Goal: Information Seeking & Learning: Learn about a topic

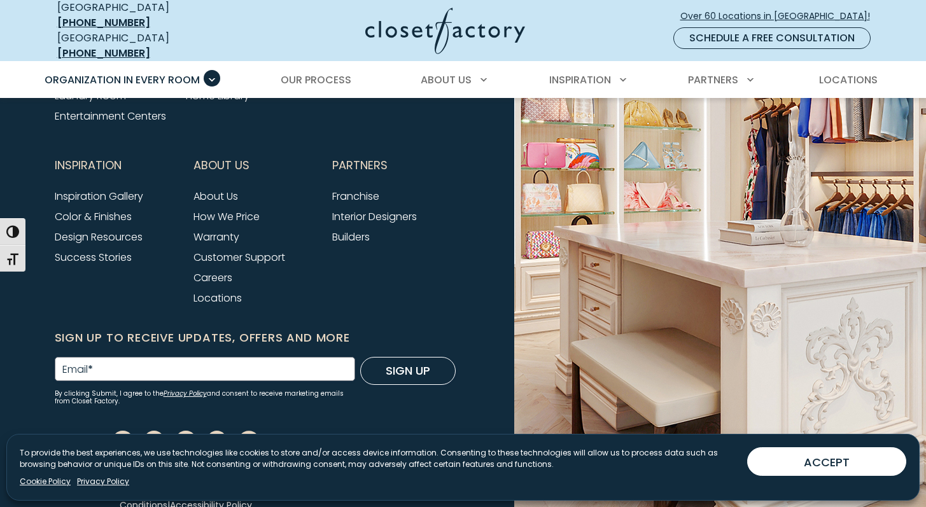
scroll to position [4326, 0]
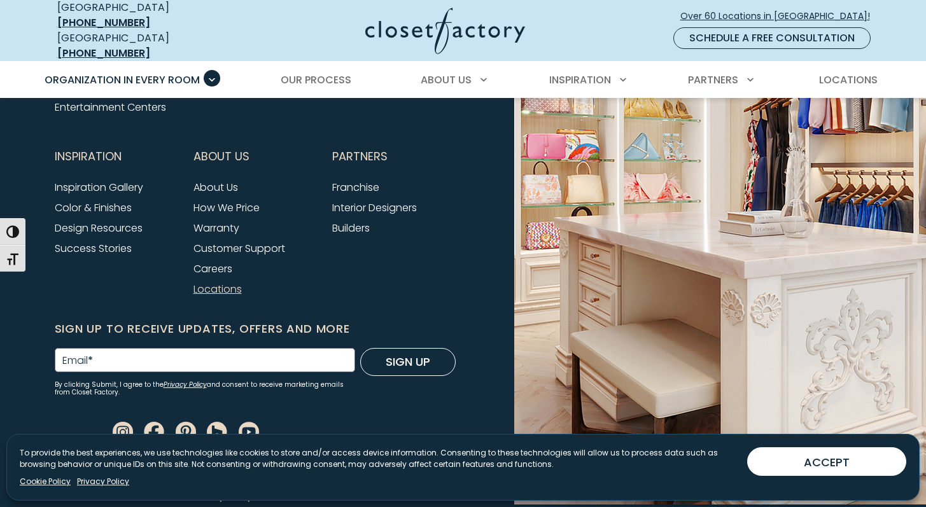
click at [201, 282] on link "Locations" at bounding box center [218, 289] width 48 height 15
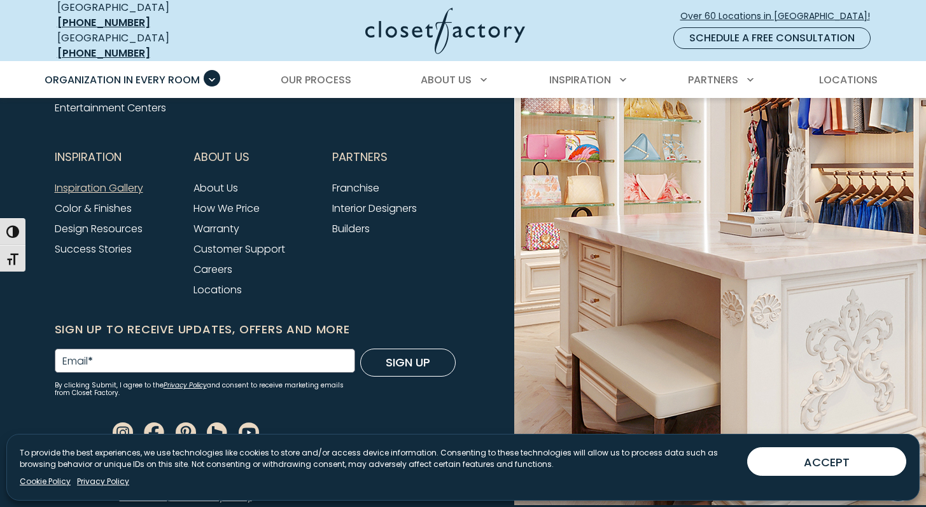
click at [112, 186] on link "Inspiration Gallery" at bounding box center [99, 188] width 89 height 15
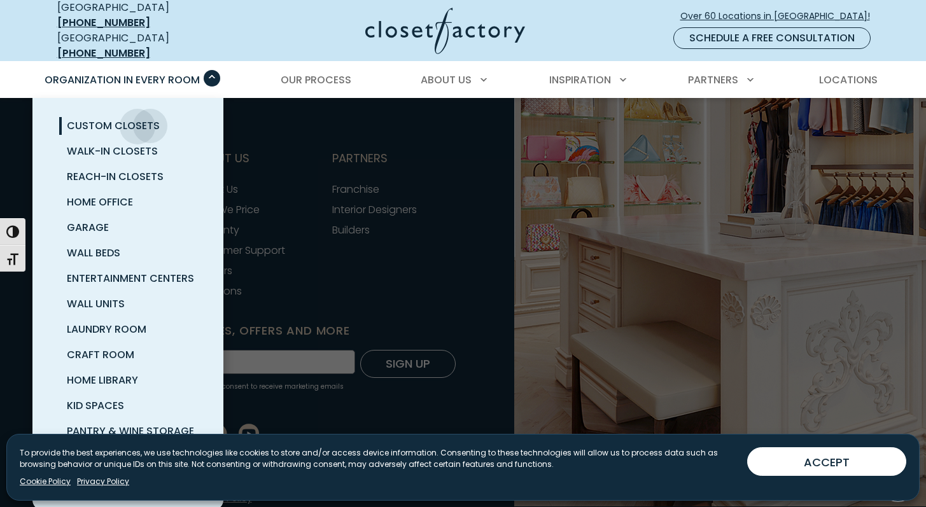
click at [138, 118] on span "Custom Closets" at bounding box center [113, 125] width 93 height 15
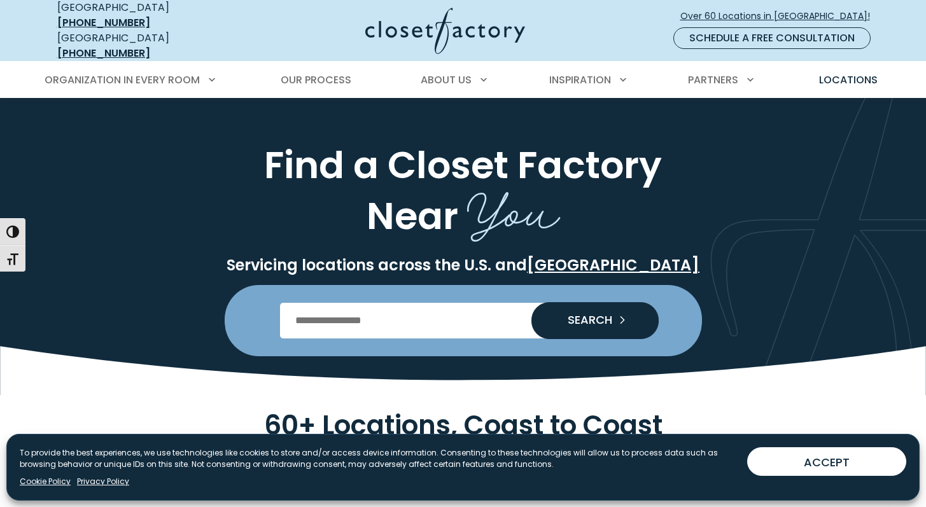
click at [314, 315] on input "Enter Postal Code" at bounding box center [463, 321] width 366 height 36
type input "*****"
click at [532, 302] on button "SEARCH" at bounding box center [595, 320] width 127 height 37
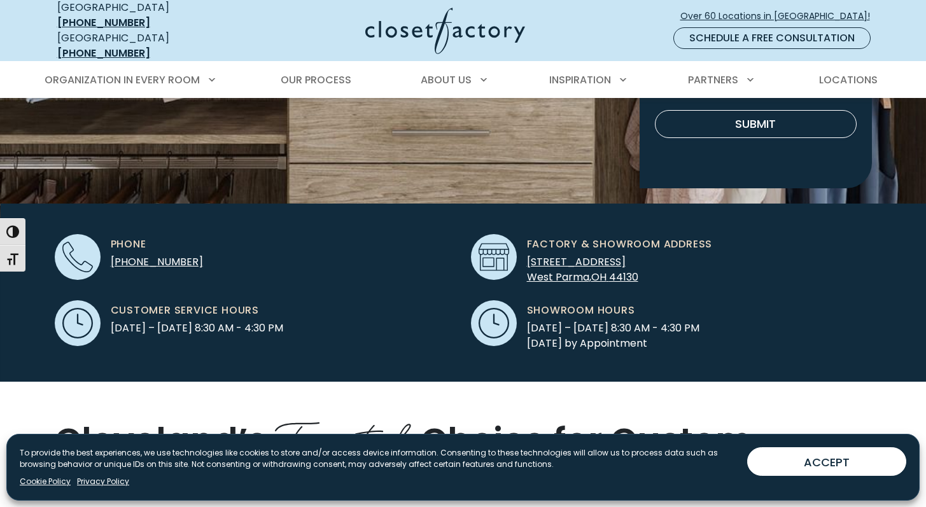
scroll to position [306, 0]
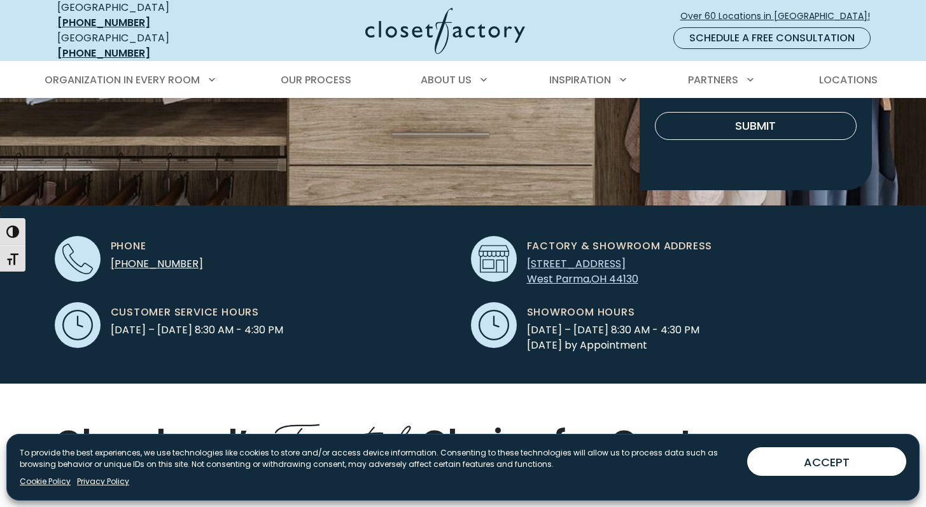
click at [608, 257] on span "5305 Commerce Parkway" at bounding box center [576, 264] width 99 height 15
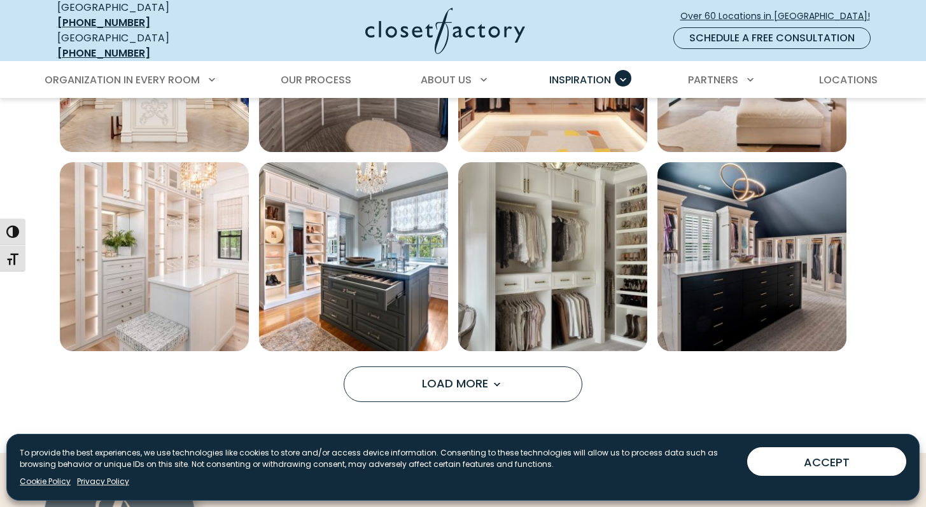
scroll to position [977, 0]
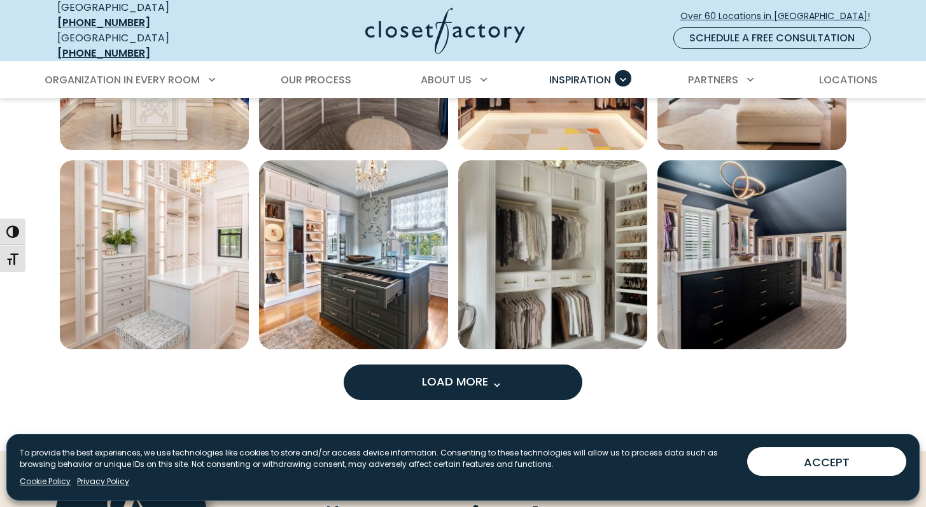
click at [511, 378] on button "Load More" at bounding box center [463, 383] width 239 height 36
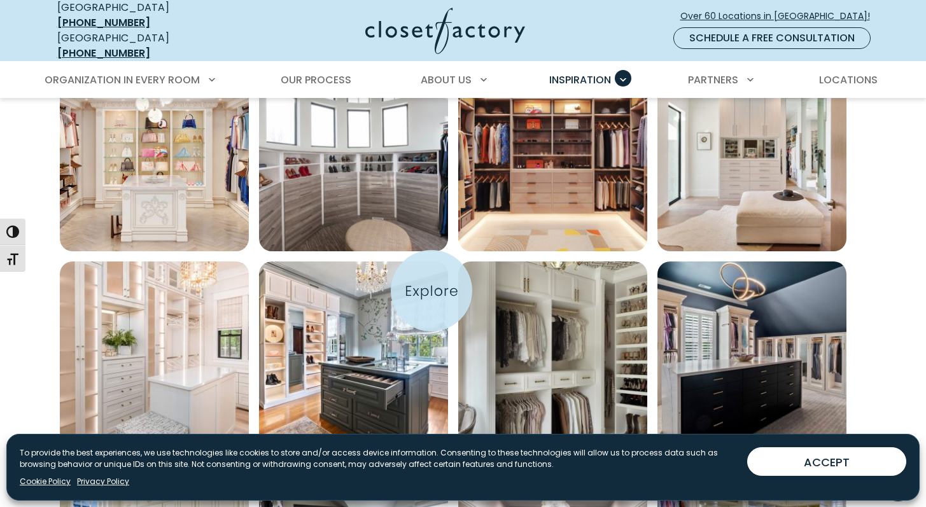
scroll to position [877, 0]
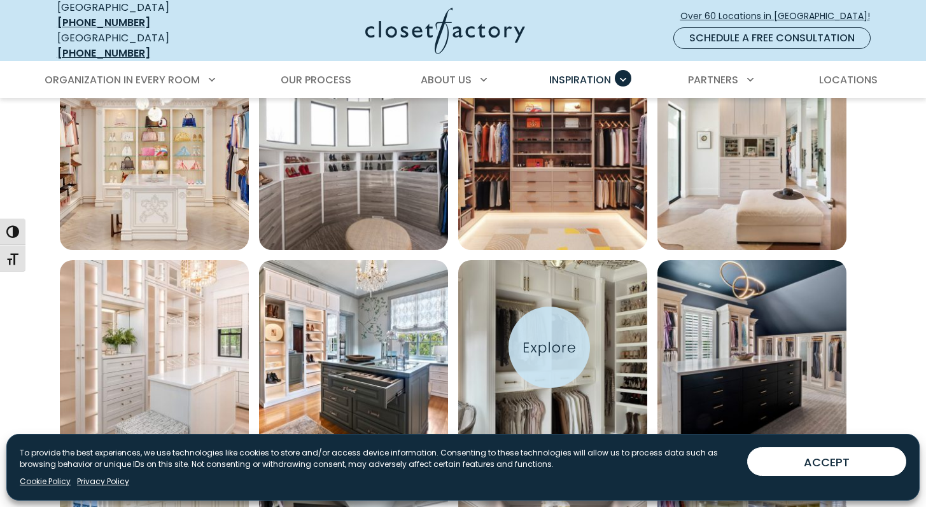
click at [549, 348] on img "Open inspiration gallery to preview enlarged image" at bounding box center [552, 354] width 189 height 189
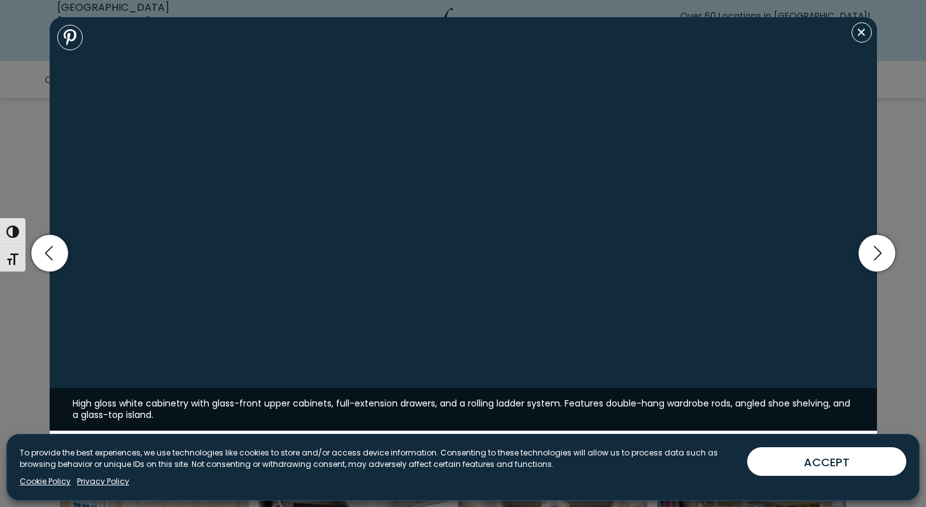
click at [549, 348] on img at bounding box center [464, 224] width 828 height 414
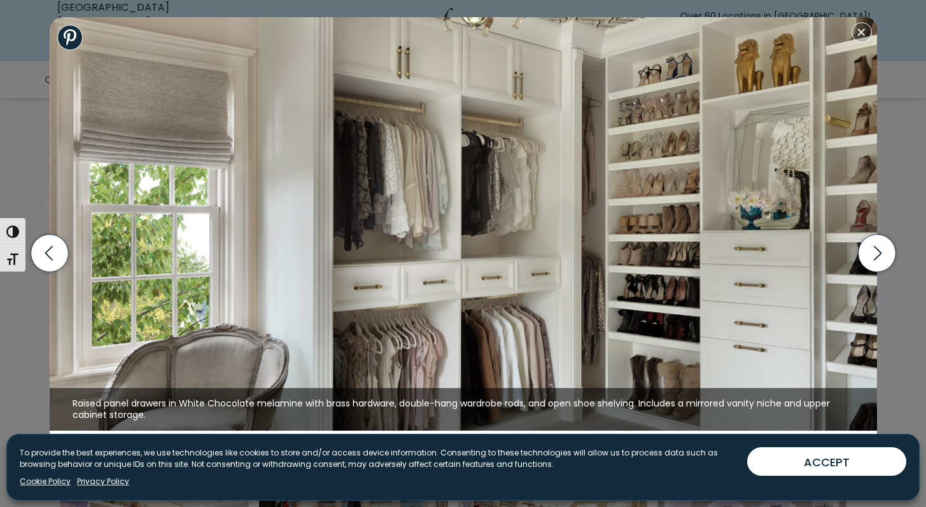
scroll to position [1079, 0]
click at [876, 255] on icon "button" at bounding box center [877, 254] width 38 height 38
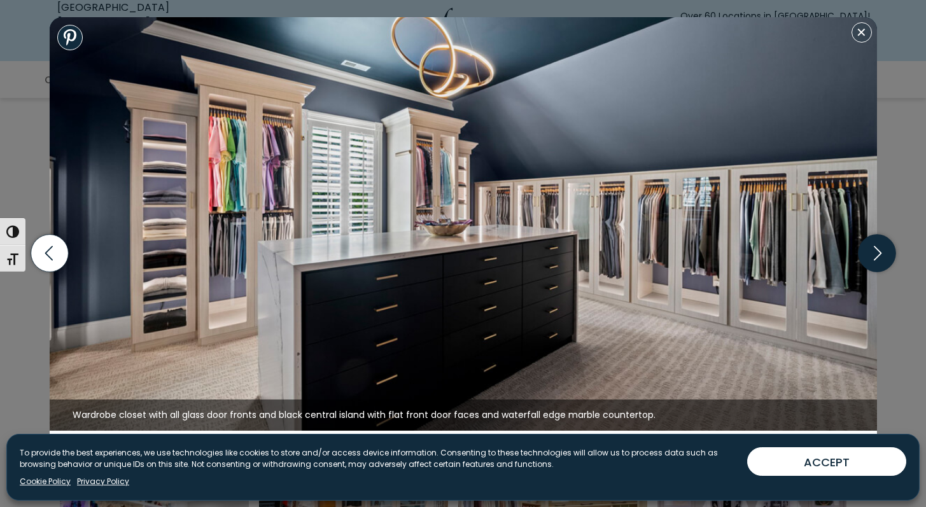
click at [876, 255] on icon "button" at bounding box center [877, 254] width 38 height 38
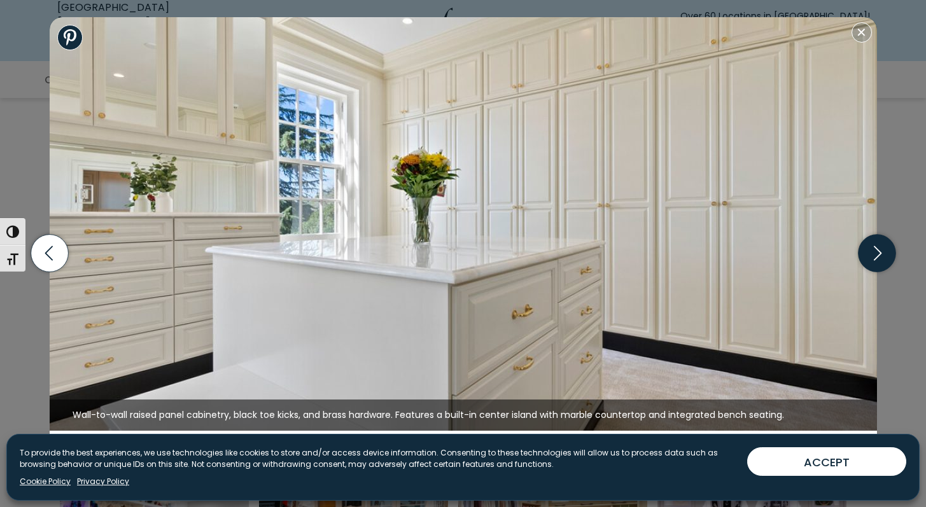
click at [876, 255] on icon "button" at bounding box center [877, 254] width 38 height 38
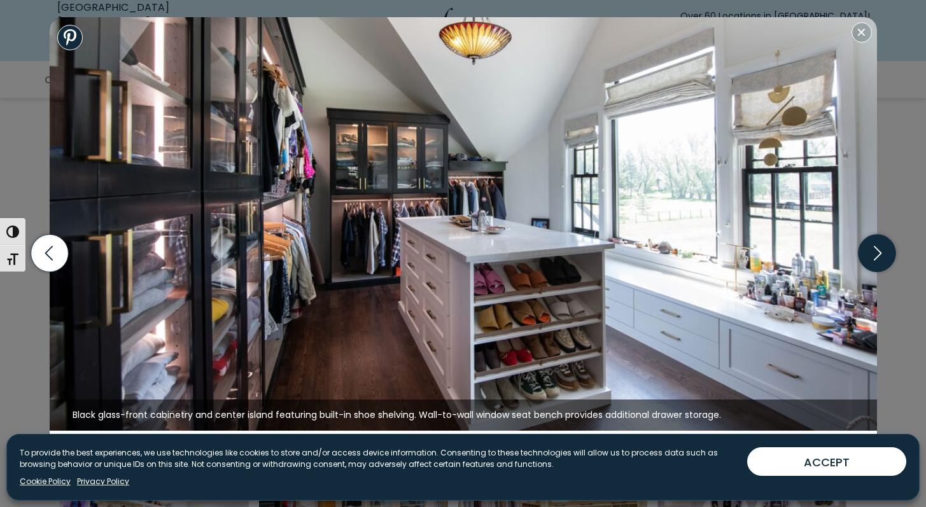
click at [876, 255] on icon "button" at bounding box center [877, 254] width 38 height 38
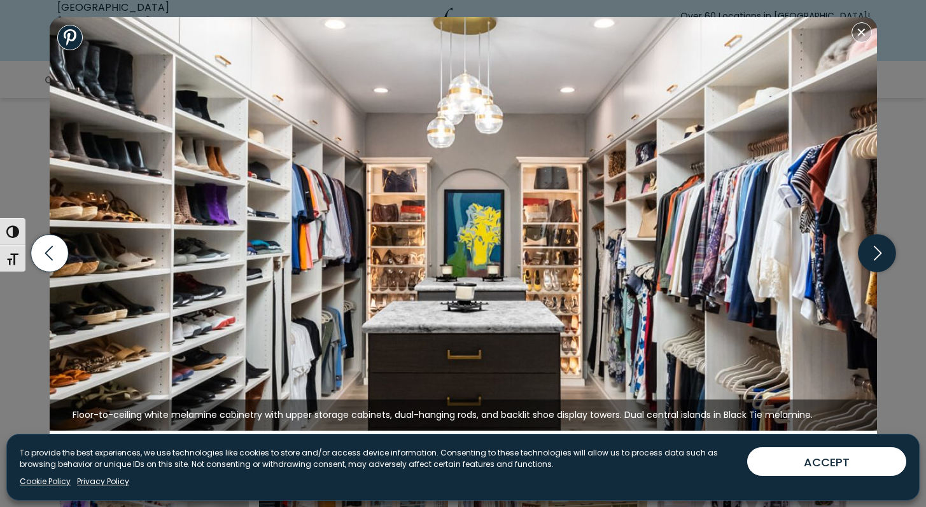
click at [876, 255] on icon "button" at bounding box center [877, 254] width 38 height 38
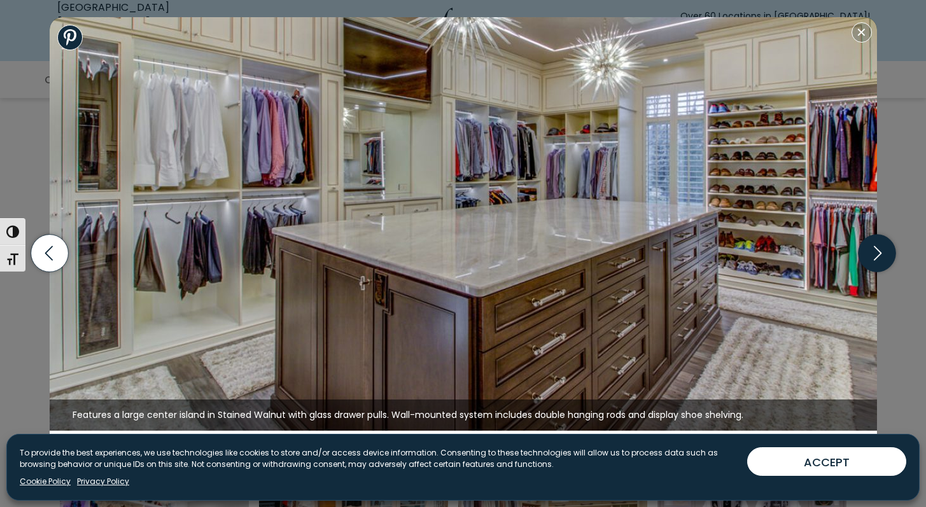
click at [876, 255] on icon "button" at bounding box center [877, 254] width 38 height 38
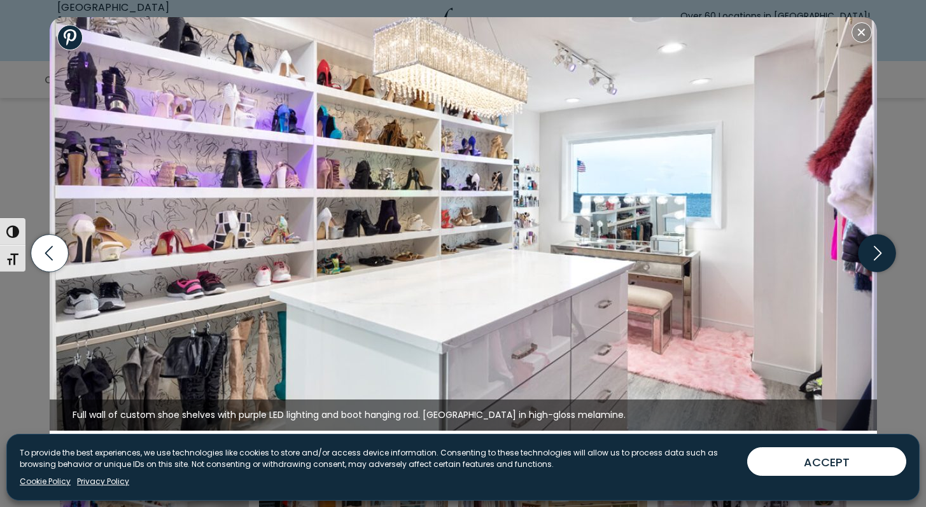
click at [876, 255] on icon "button" at bounding box center [877, 254] width 38 height 38
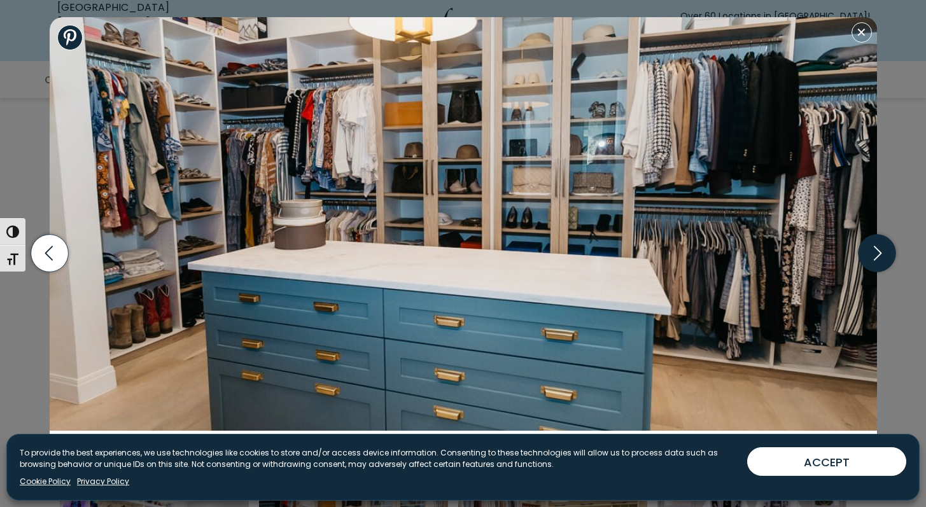
click at [876, 255] on icon "button" at bounding box center [877, 254] width 38 height 38
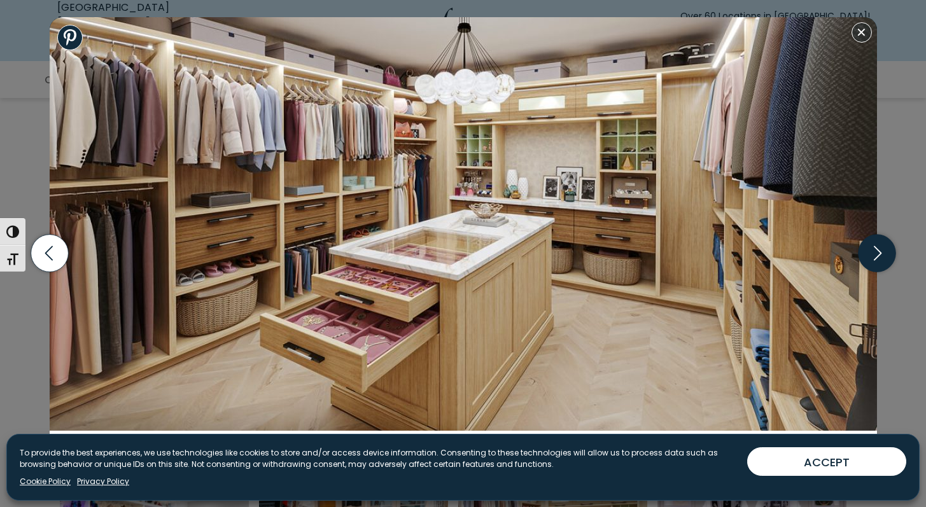
click at [876, 255] on icon "button" at bounding box center [877, 254] width 38 height 38
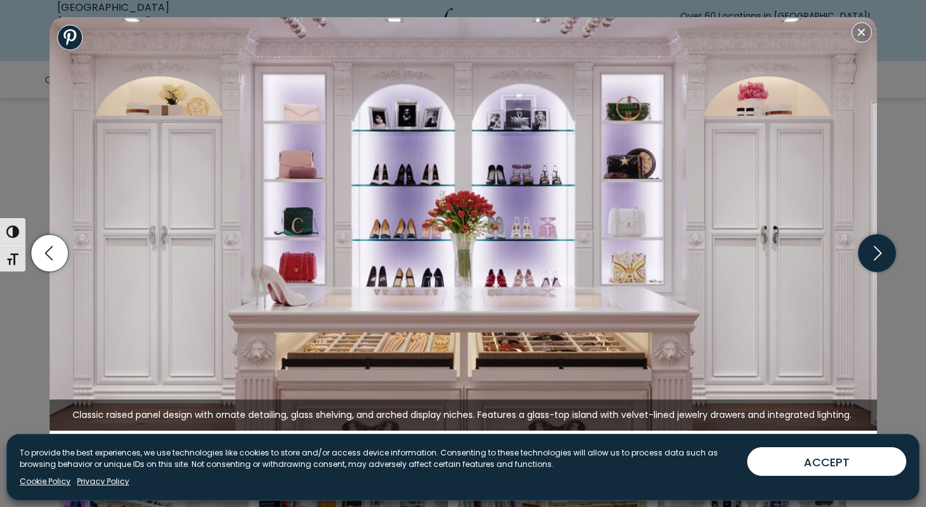
click at [876, 255] on icon "button" at bounding box center [877, 254] width 38 height 38
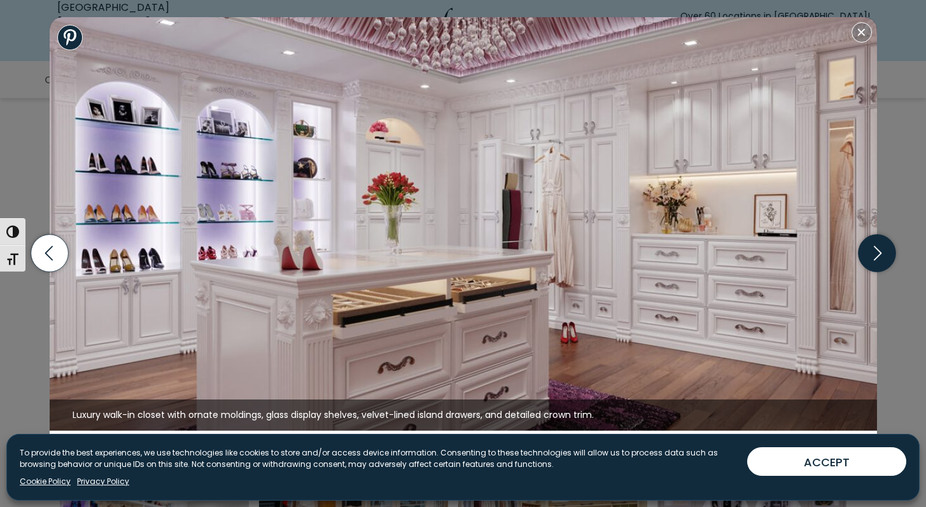
click at [876, 255] on icon "button" at bounding box center [877, 254] width 38 height 38
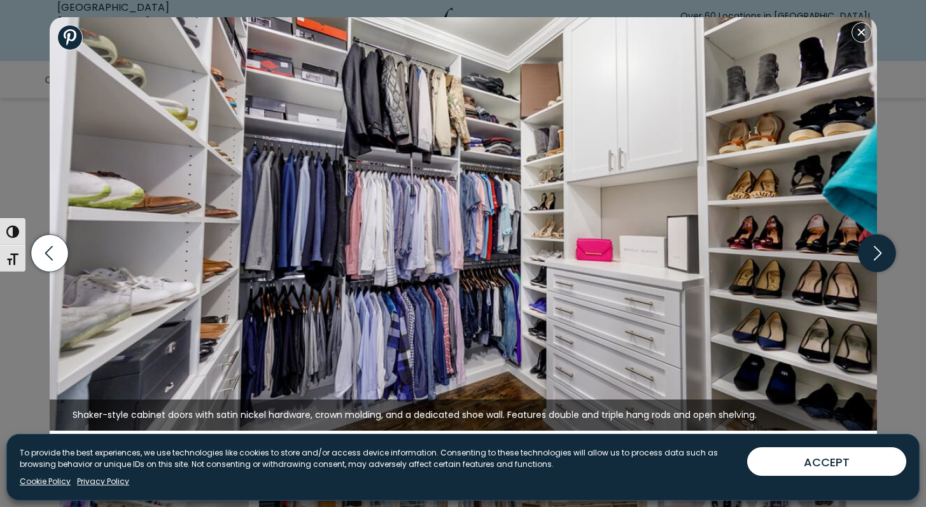
click at [877, 256] on icon "button" at bounding box center [877, 254] width 38 height 38
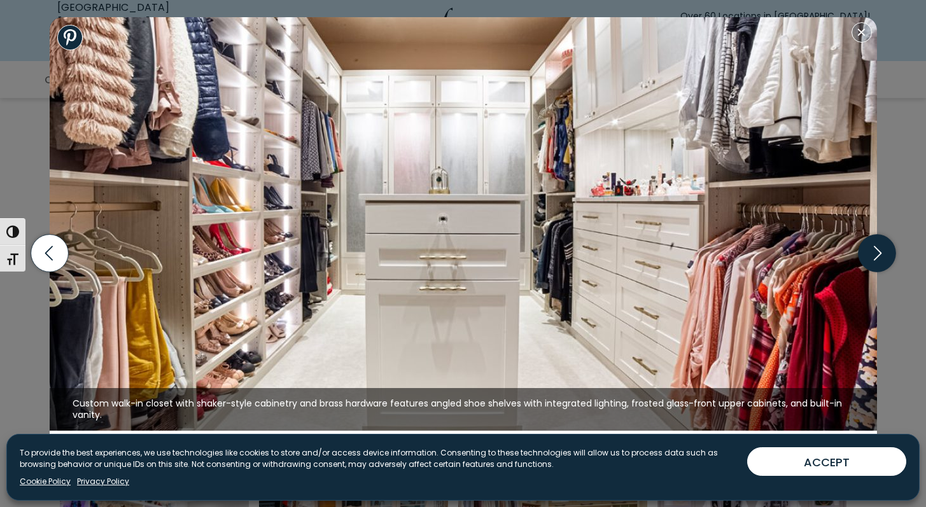
click at [877, 256] on icon "button" at bounding box center [877, 254] width 38 height 38
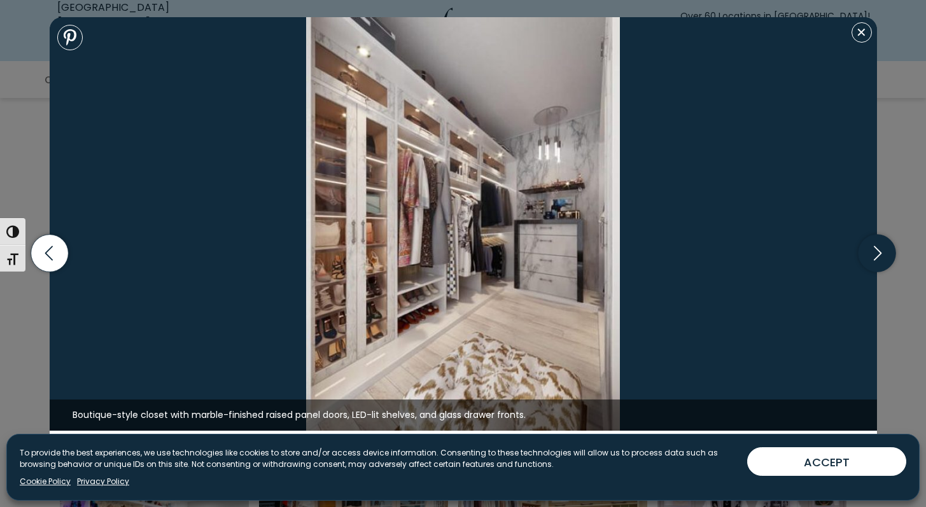
click at [877, 256] on icon "button" at bounding box center [877, 254] width 38 height 38
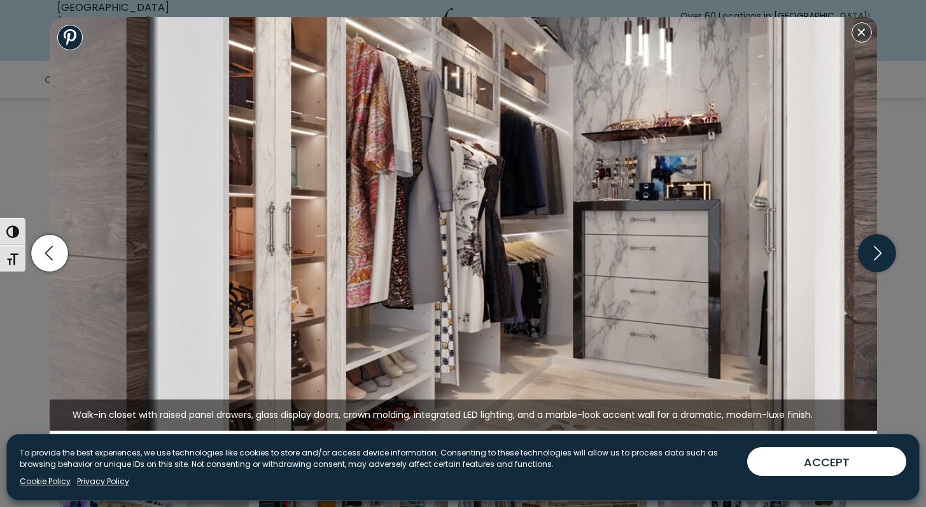
click at [877, 256] on icon "button" at bounding box center [877, 254] width 38 height 38
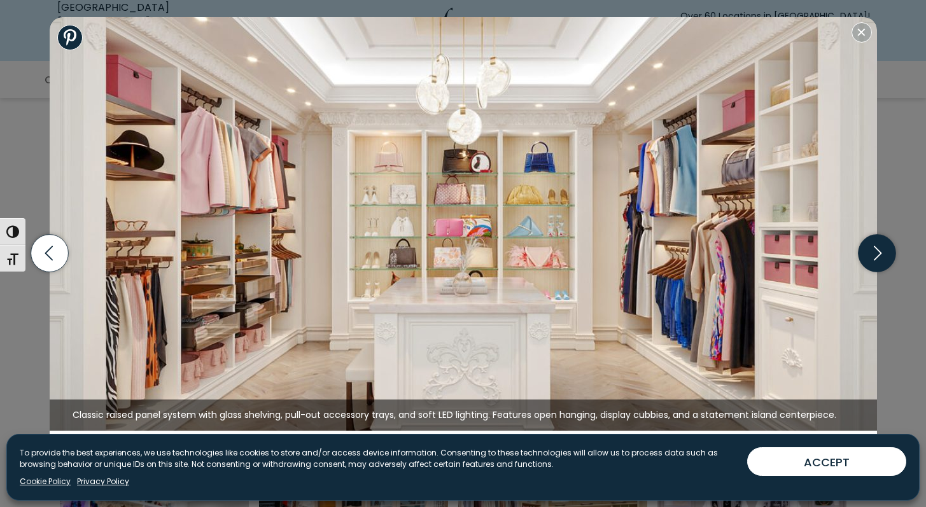
click at [877, 256] on icon "button" at bounding box center [877, 254] width 38 height 38
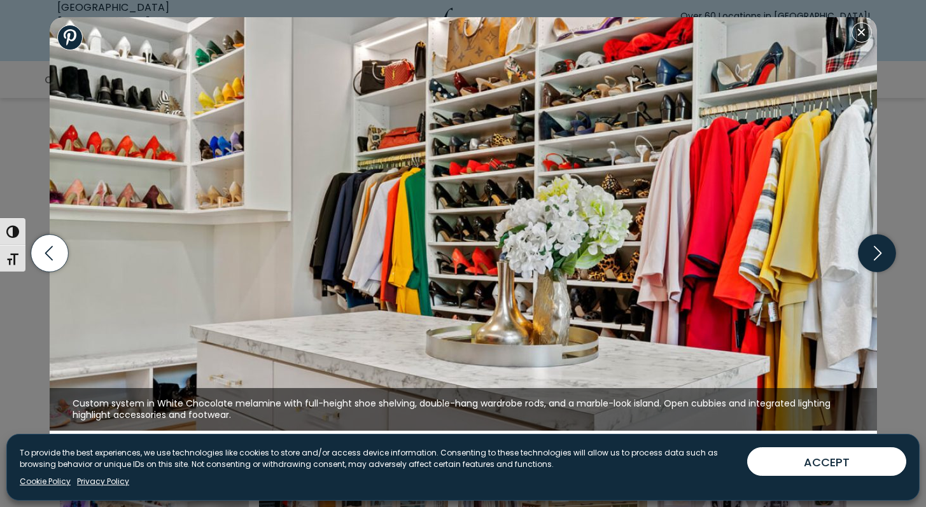
click at [877, 256] on icon "button" at bounding box center [877, 254] width 38 height 38
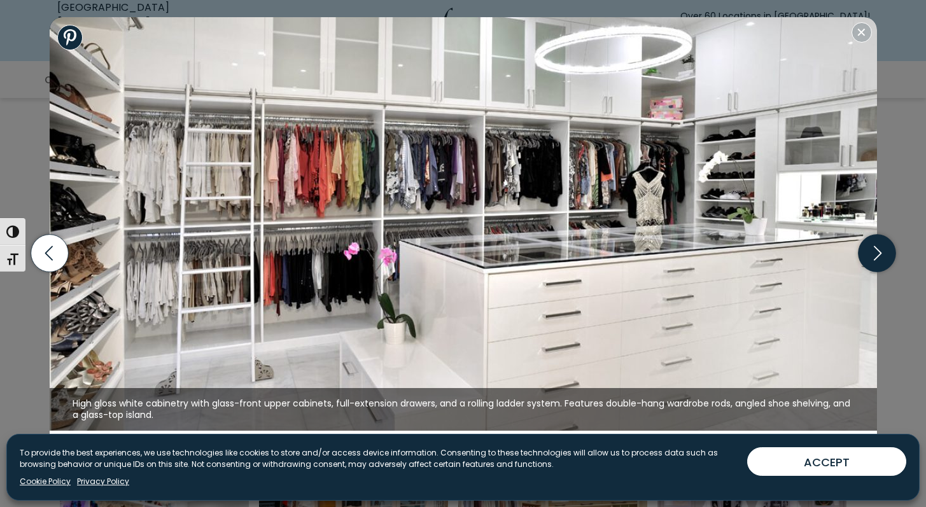
click at [877, 256] on icon "button" at bounding box center [877, 254] width 38 height 38
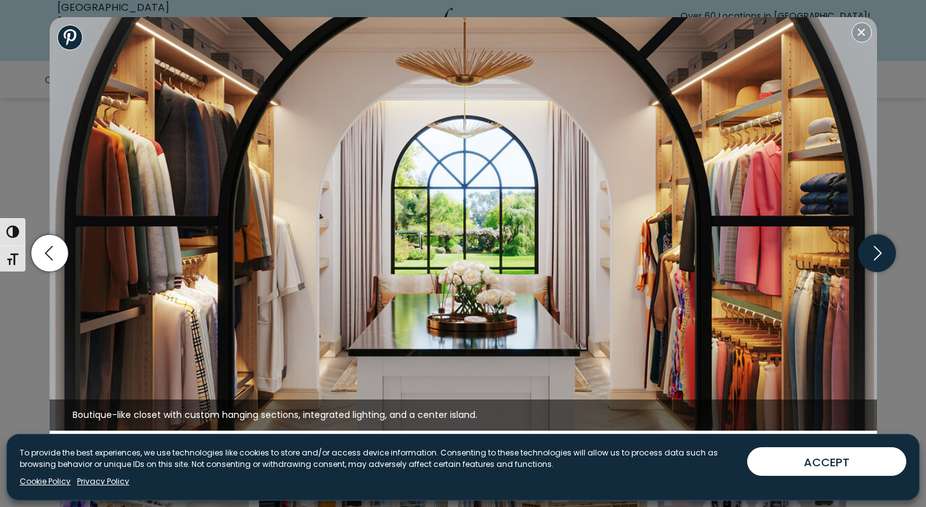
click at [877, 256] on icon "button" at bounding box center [877, 254] width 38 height 38
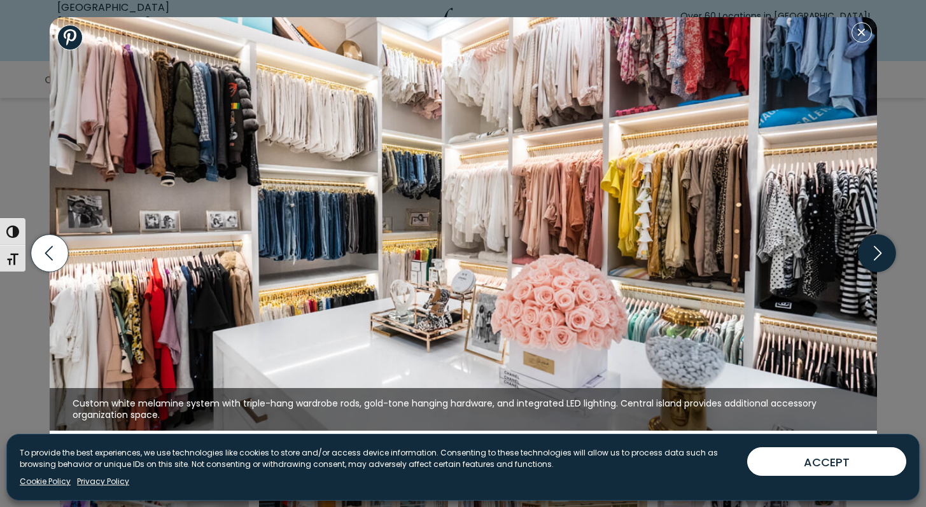
click at [877, 257] on icon "button" at bounding box center [877, 254] width 38 height 38
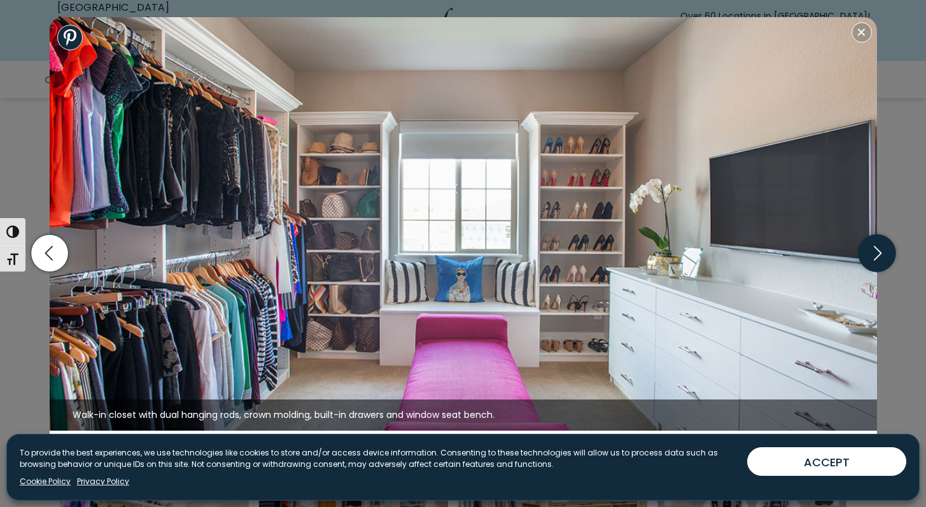
click at [879, 253] on icon "button" at bounding box center [877, 254] width 38 height 38
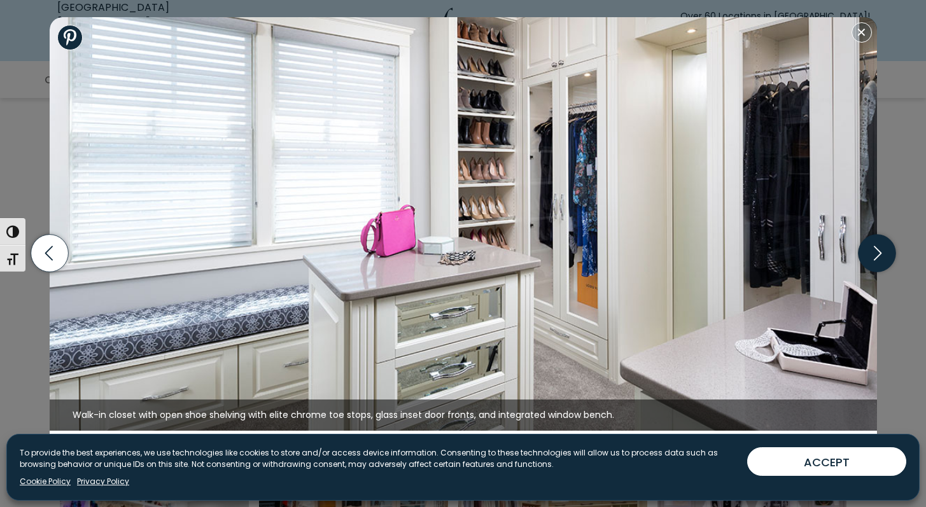
click at [878, 251] on icon "button" at bounding box center [877, 254] width 38 height 38
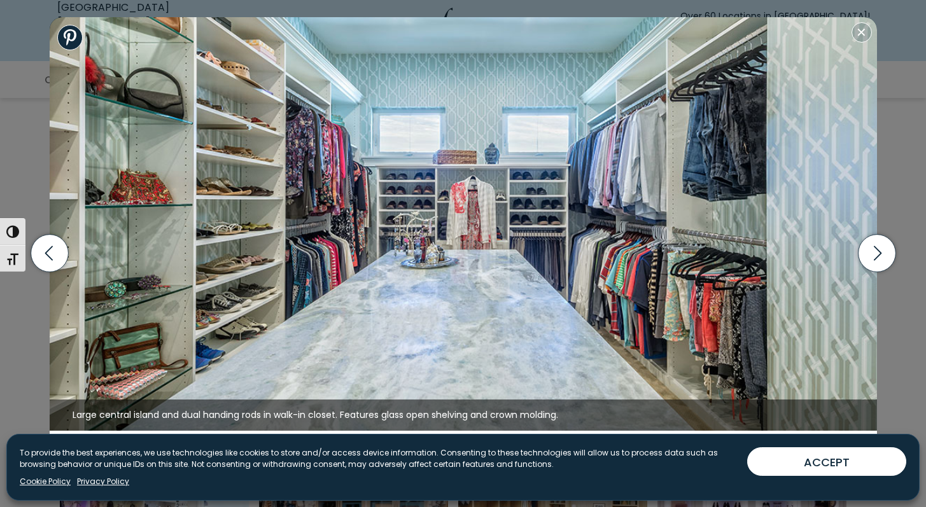
scroll to position [1102, 0]
click at [878, 258] on icon "button" at bounding box center [877, 254] width 38 height 38
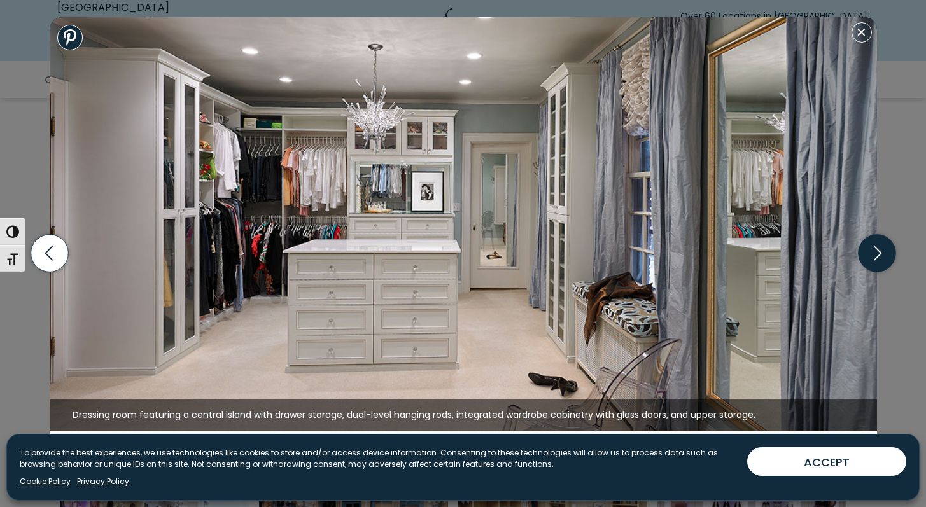
click at [878, 258] on icon "button" at bounding box center [877, 254] width 38 height 38
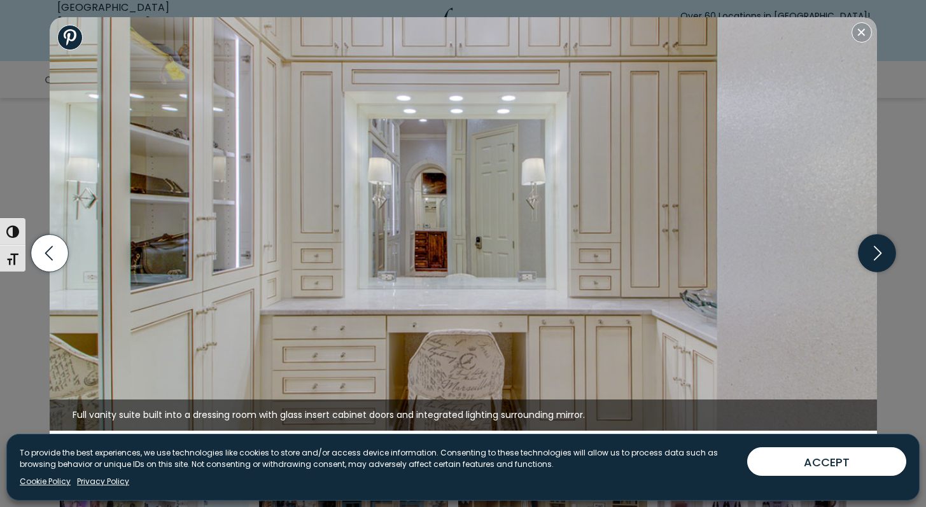
click at [878, 258] on icon "button" at bounding box center [877, 254] width 38 height 38
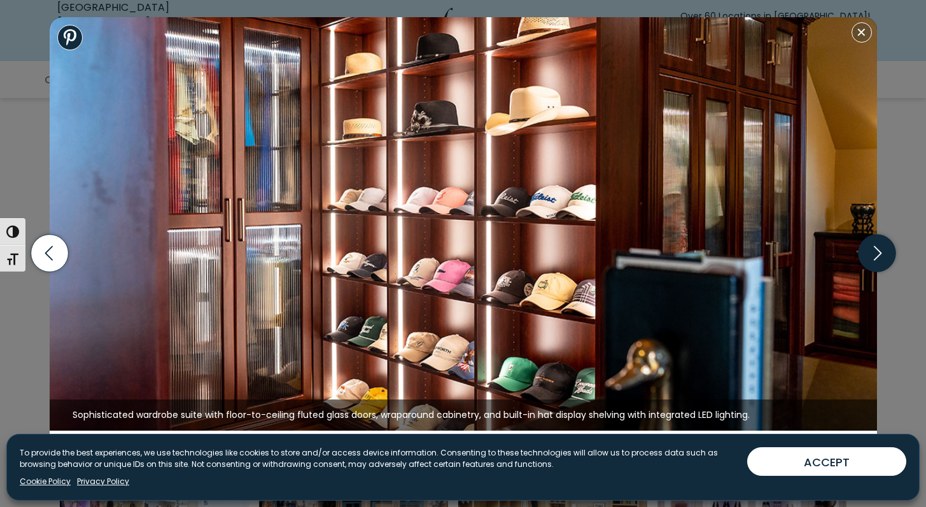
click at [878, 258] on icon "button" at bounding box center [877, 254] width 38 height 38
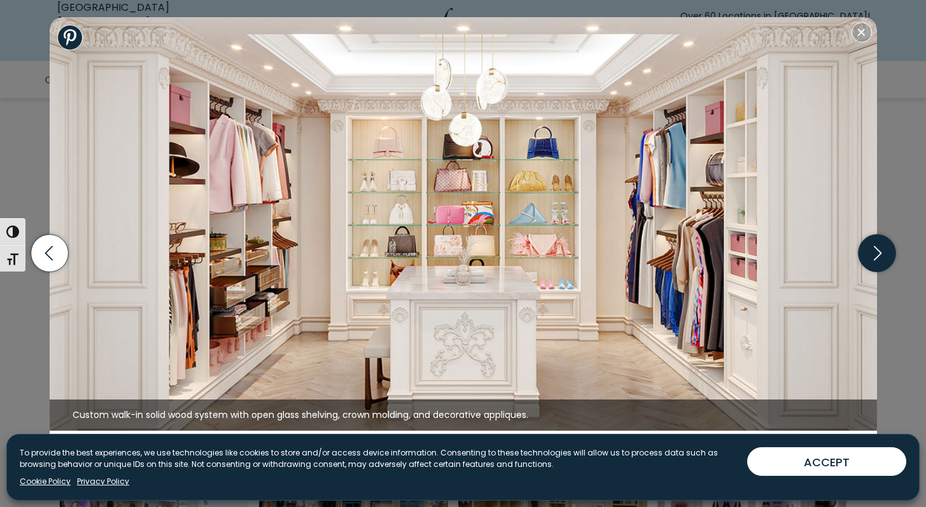
click at [878, 258] on icon "button" at bounding box center [877, 254] width 38 height 38
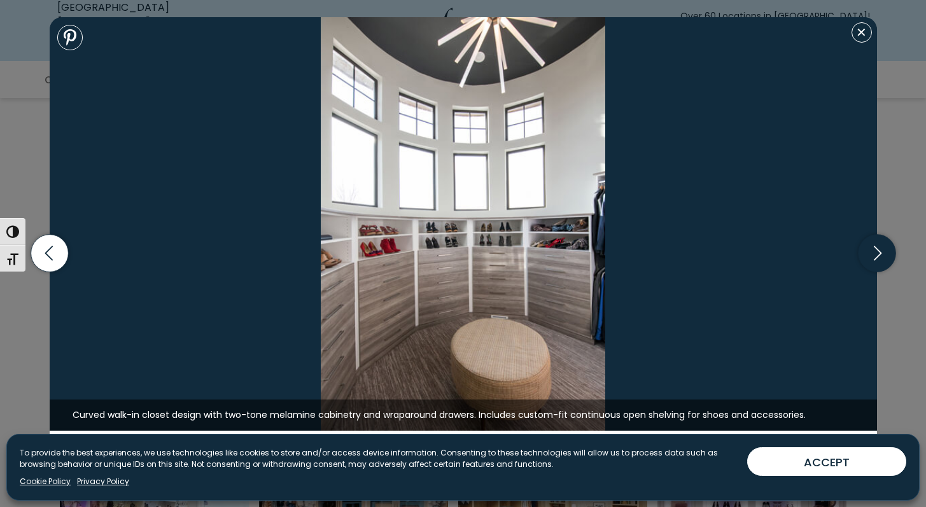
click at [878, 258] on icon "button" at bounding box center [877, 254] width 38 height 38
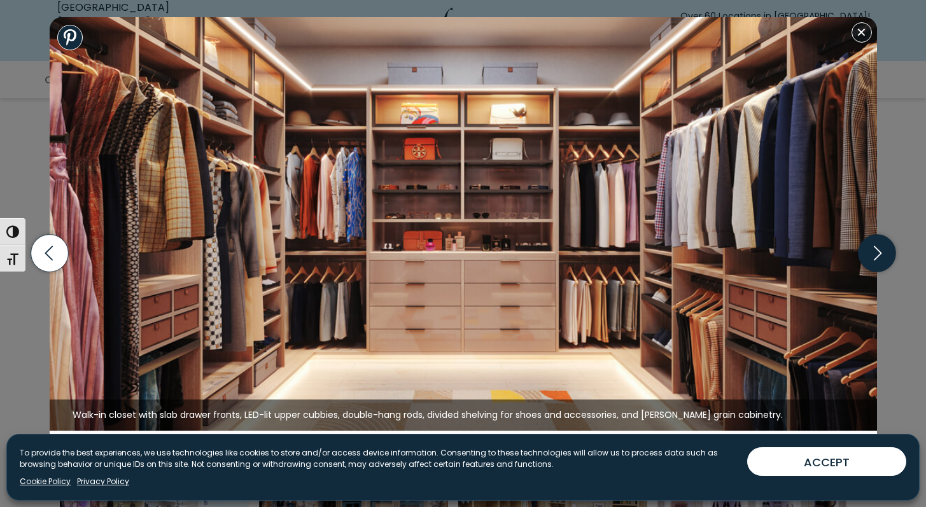
click at [878, 258] on icon "button" at bounding box center [877, 254] width 38 height 38
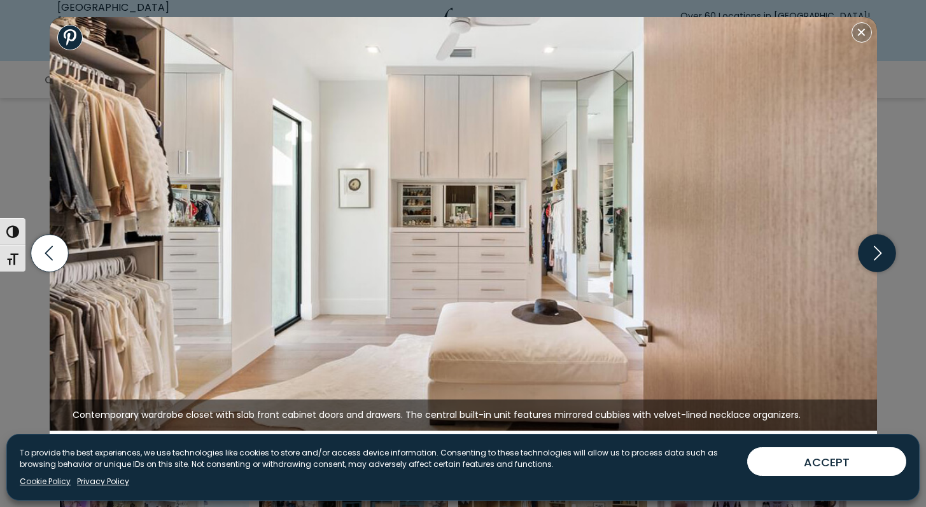
click at [878, 258] on icon "button" at bounding box center [877, 254] width 38 height 38
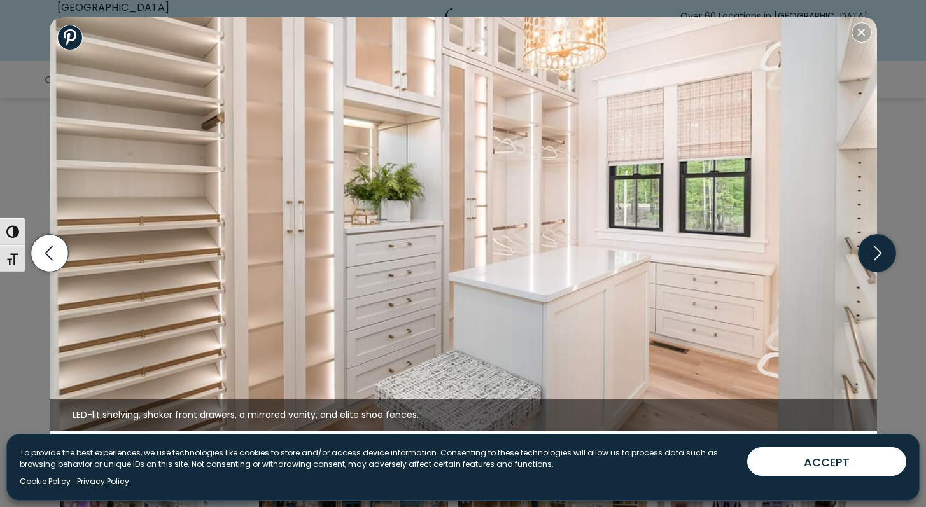
click at [879, 259] on icon "button" at bounding box center [877, 254] width 38 height 38
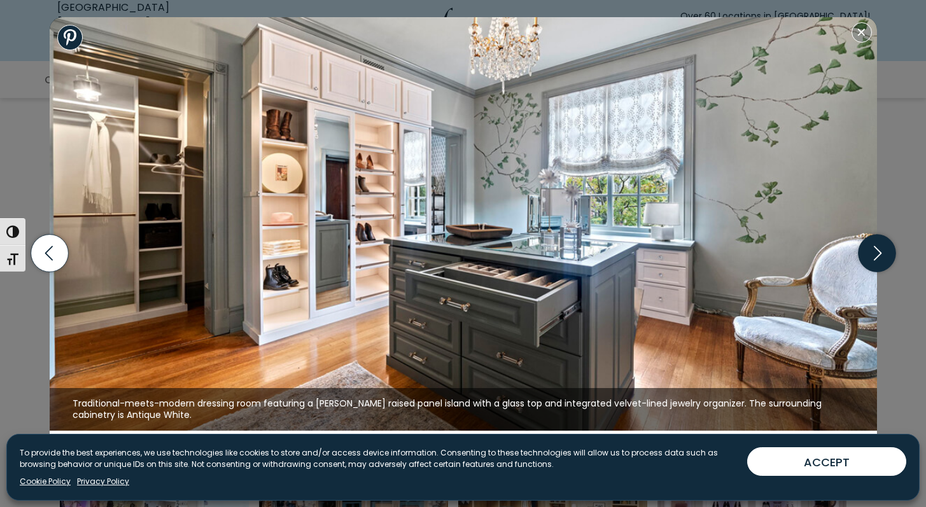
click at [879, 259] on icon "button" at bounding box center [877, 254] width 38 height 38
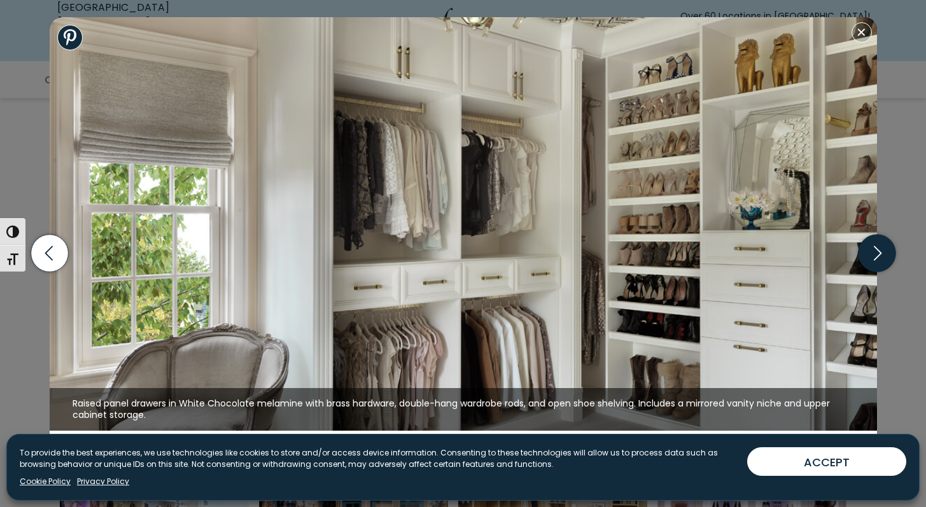
click at [879, 259] on icon "button" at bounding box center [877, 254] width 38 height 38
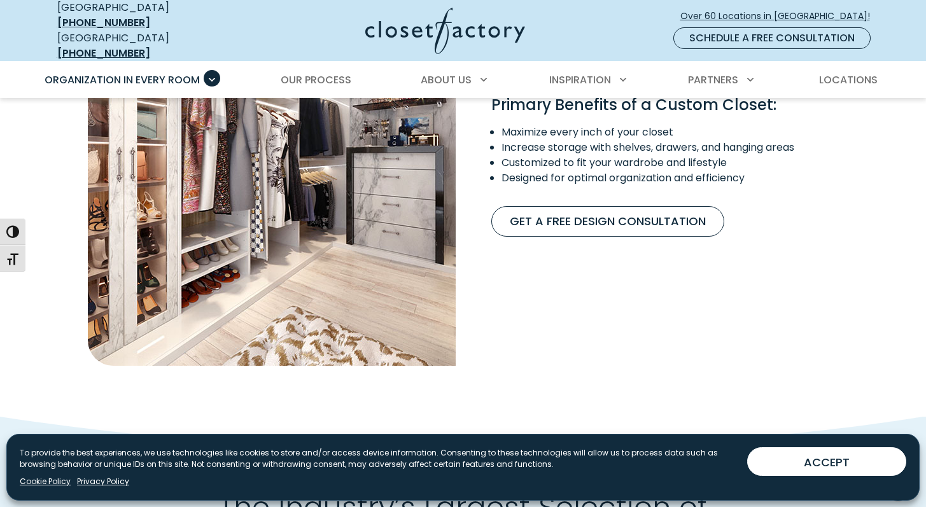
scroll to position [1156, 0]
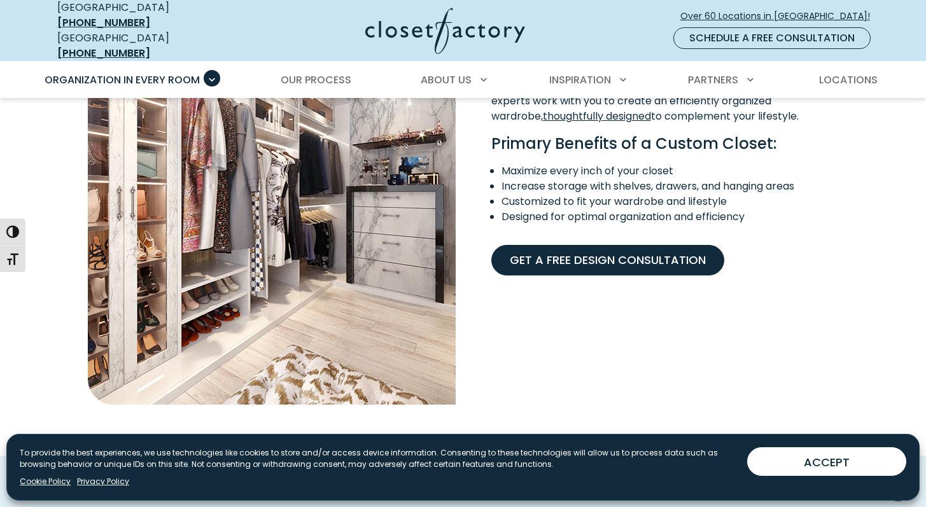
click at [564, 251] on link "Get A Free Design Consultation" at bounding box center [608, 260] width 233 height 31
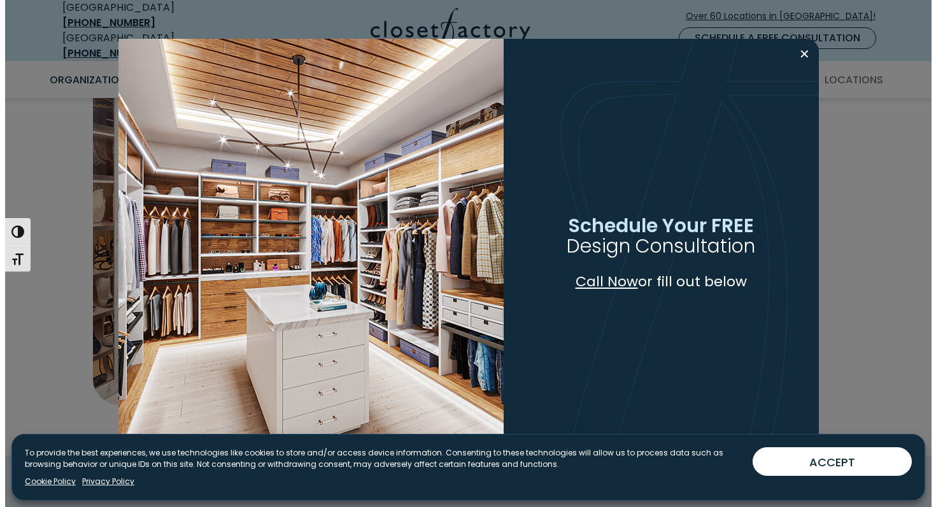
scroll to position [1157, 0]
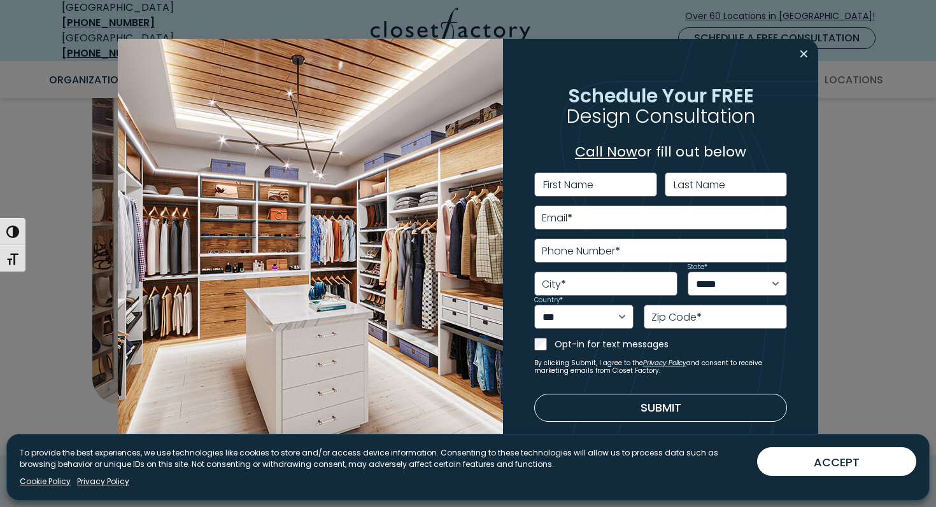
click at [807, 51] on button "Close modal" at bounding box center [804, 54] width 18 height 20
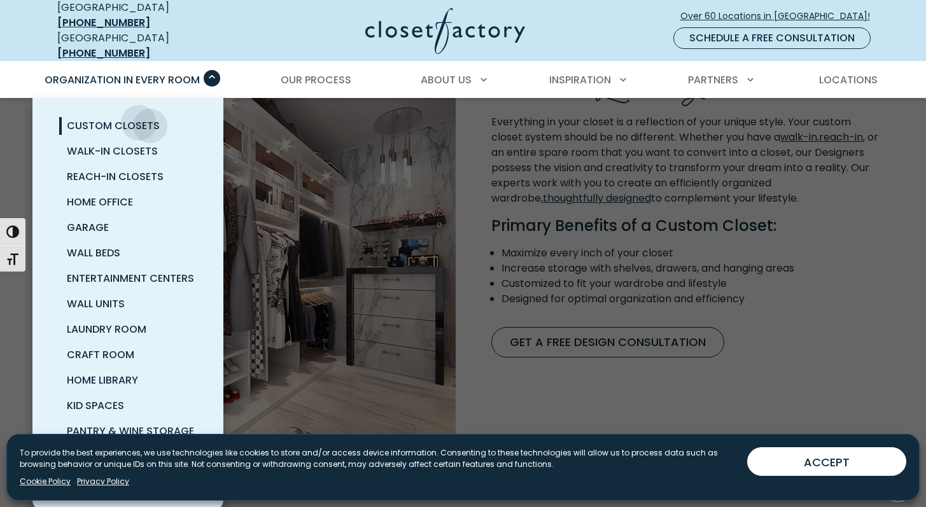
scroll to position [1069, 0]
